Goal: Navigation & Orientation: Find specific page/section

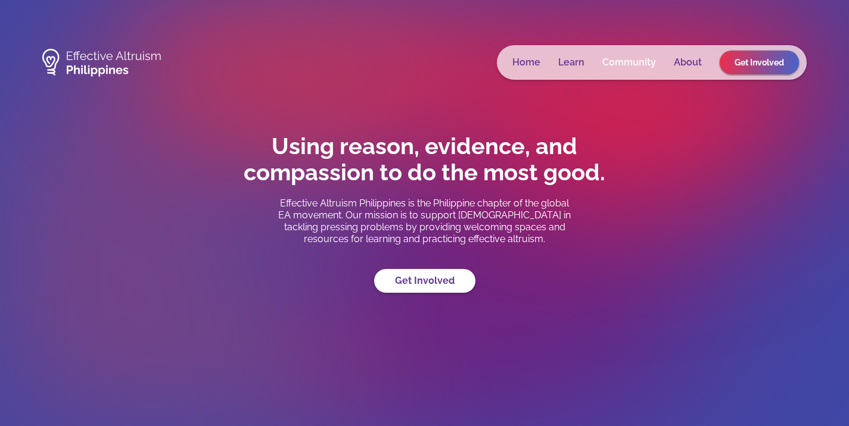
click at [634, 63] on link "Community" at bounding box center [629, 63] width 54 height 12
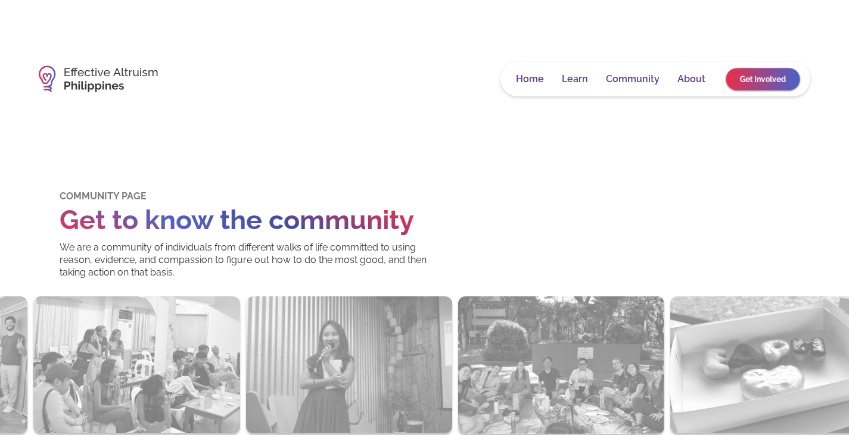
click at [760, 83] on link "Get Involved" at bounding box center [762, 79] width 74 height 22
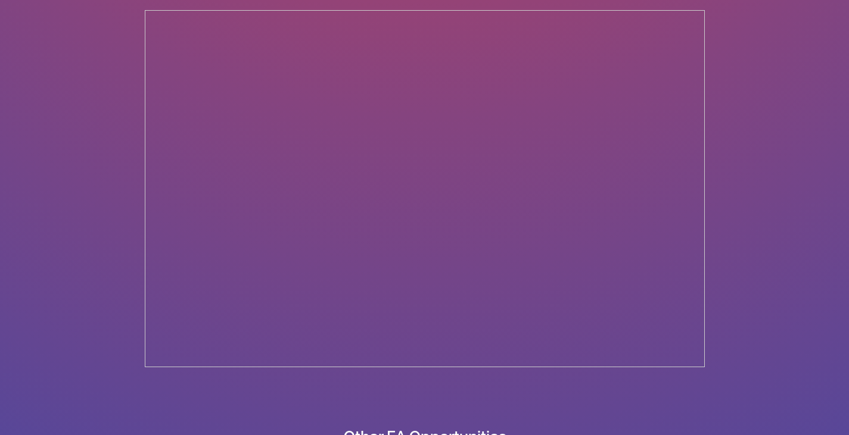
scroll to position [987, 0]
